Goal: Find specific page/section: Find specific page/section

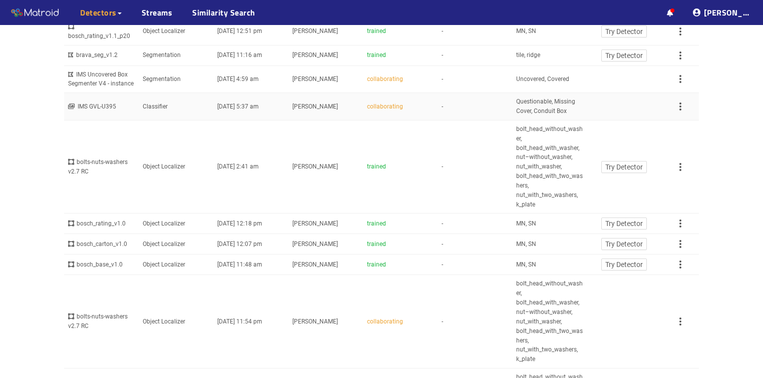
scroll to position [240, 0]
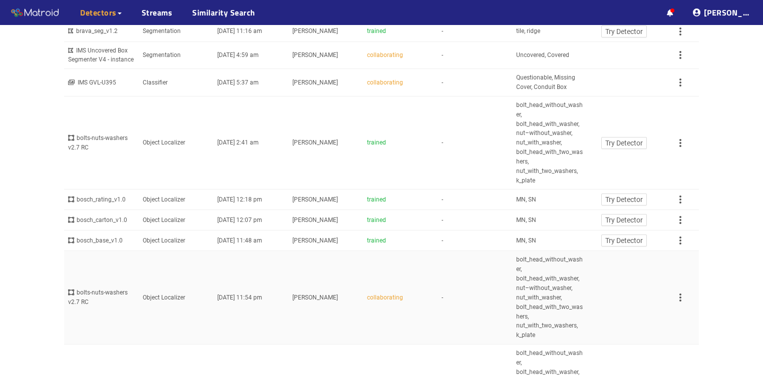
click at [545, 286] on span "bolt_head_without_washer, bolt_head_with_washer, nut–without_washer, nut_with_w…" at bounding box center [549, 297] width 67 height 85
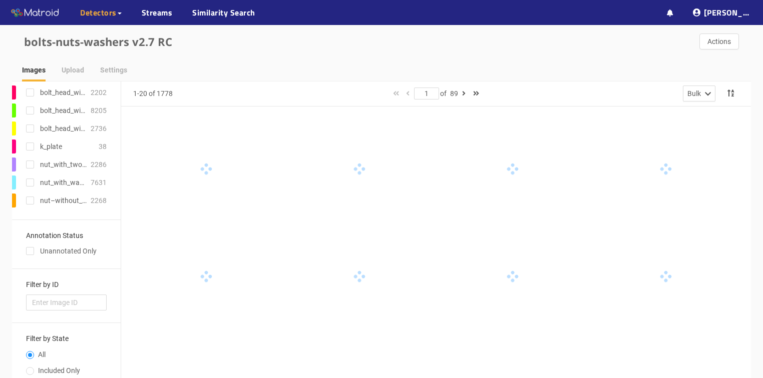
scroll to position [240, 0]
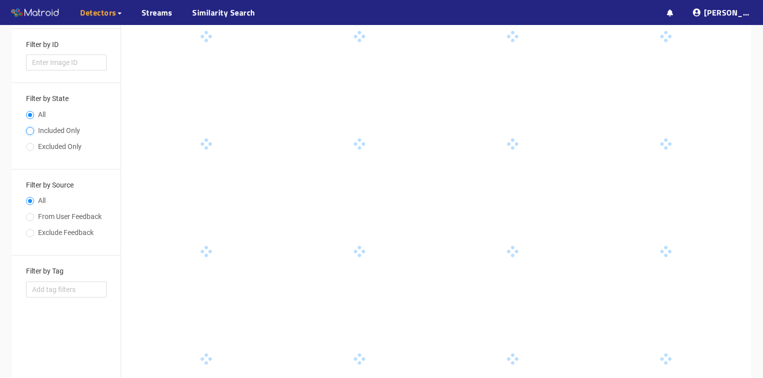
click at [28, 133] on input "Included Only" at bounding box center [30, 132] width 8 height 6
radio input "true"
radio input "false"
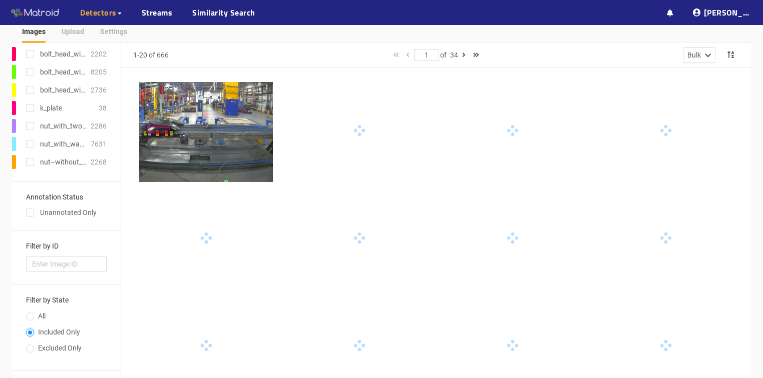
scroll to position [0, 0]
